Goal: Task Accomplishment & Management: Complete application form

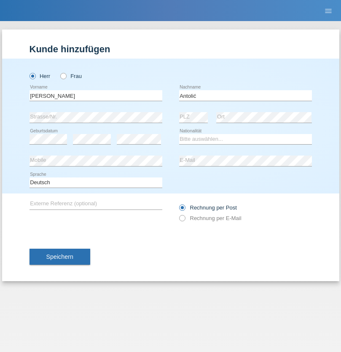
type input "Antolić"
select select "CH"
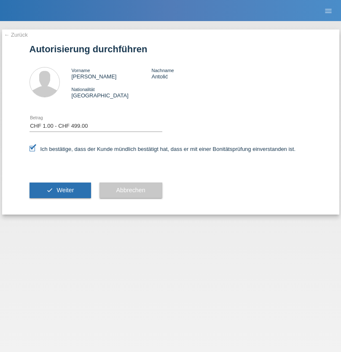
select select "1"
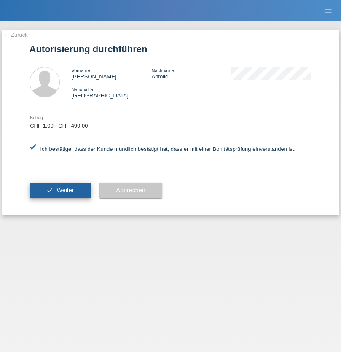
click at [60, 190] on span "Weiter" at bounding box center [65, 190] width 17 height 7
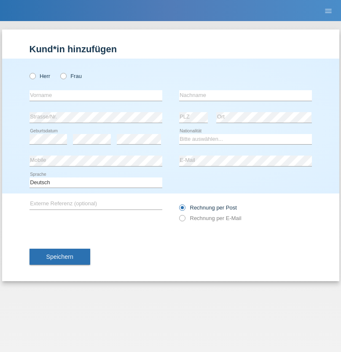
radio input "true"
click at [96, 95] on input "text" at bounding box center [96, 95] width 133 height 11
type input "Imen"
click at [245, 95] on input "text" at bounding box center [245, 95] width 133 height 11
type input "[PERSON_NAME]"
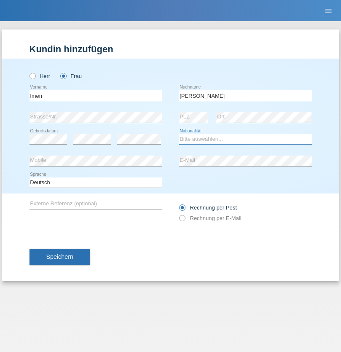
select select "CH"
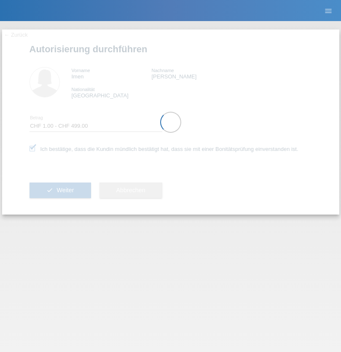
select select "1"
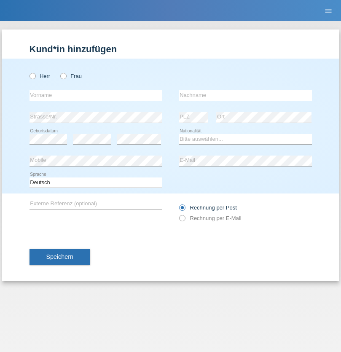
radio input "true"
click at [96, 95] on input "text" at bounding box center [96, 95] width 133 height 11
type input "[PERSON_NAME]"
click at [245, 95] on input "text" at bounding box center [245, 95] width 133 height 11
type input "Beddad"
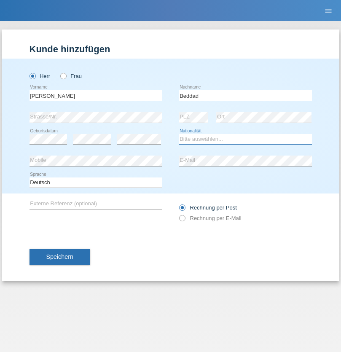
select select "CH"
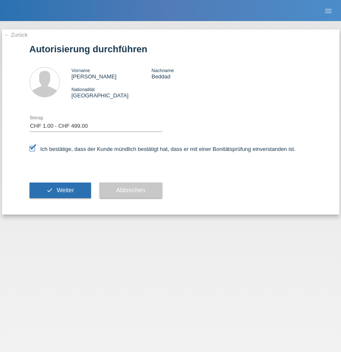
select select "1"
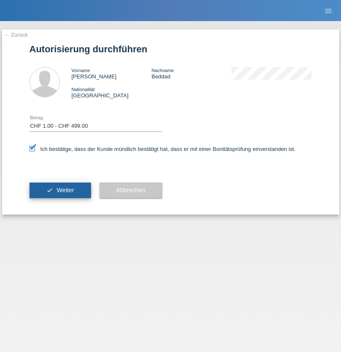
click at [60, 190] on span "Weiter" at bounding box center [65, 190] width 17 height 7
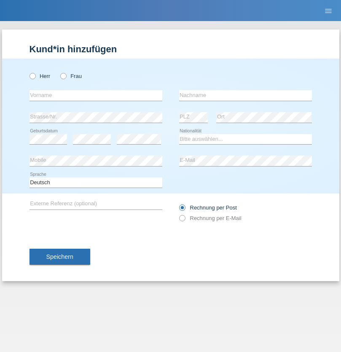
radio input "true"
click at [96, 95] on input "text" at bounding box center [96, 95] width 133 height 11
type input "[PERSON_NAME]"
click at [245, 95] on input "text" at bounding box center [245, 95] width 133 height 11
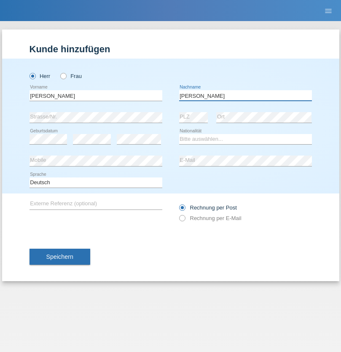
type input "[PERSON_NAME]"
select select "CH"
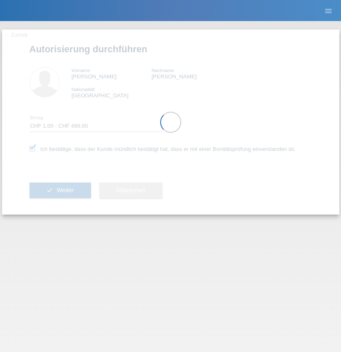
select select "1"
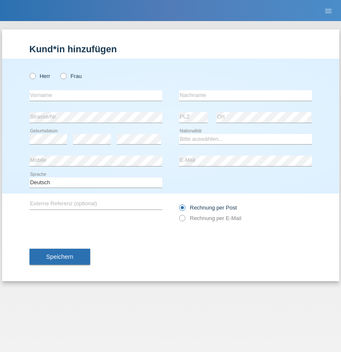
radio input "true"
click at [96, 95] on input "text" at bounding box center [96, 95] width 133 height 11
type input "[PERSON_NAME]"
click at [245, 95] on input "text" at bounding box center [245, 95] width 133 height 11
type input "Pozsar"
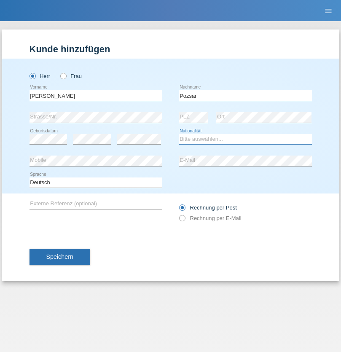
select select "HU"
select select "C"
select select "03"
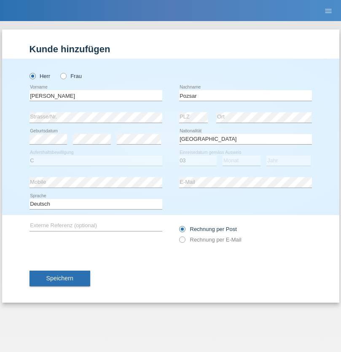
select select "04"
select select "2021"
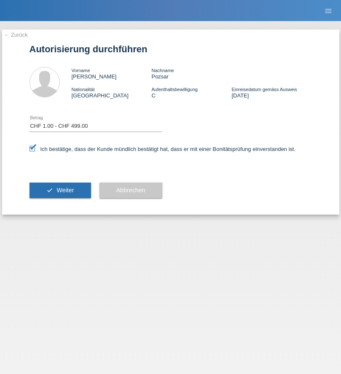
select select "1"
click at [60, 190] on span "Weiter" at bounding box center [65, 190] width 17 height 7
